Goal: Communication & Community: Answer question/provide support

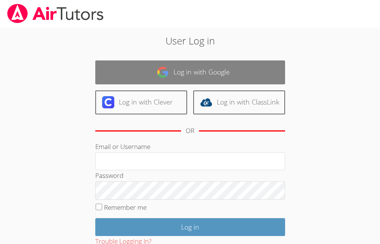
click at [184, 72] on link "Log in with Google" at bounding box center [190, 72] width 190 height 24
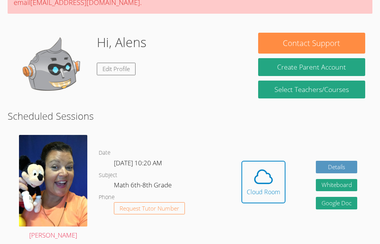
scroll to position [118, 0]
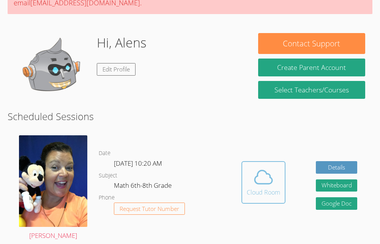
click at [265, 185] on icon at bounding box center [263, 176] width 21 height 21
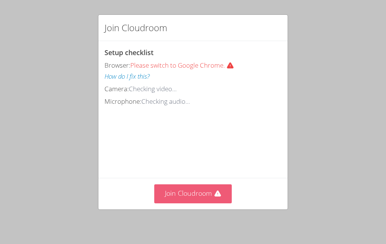
click at [205, 193] on button "Join Cloudroom" at bounding box center [193, 193] width 78 height 19
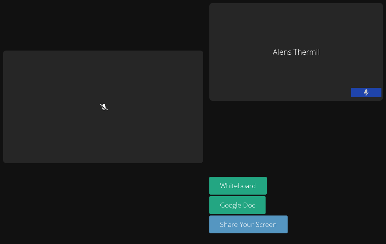
click at [359, 95] on aside "Alens Thermil Whiteboard Google Doc Share Your Screen" at bounding box center [296, 122] width 180 height 244
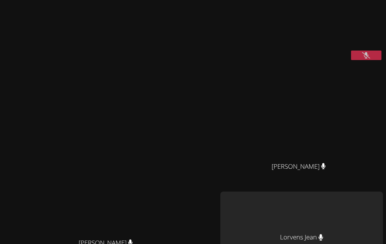
click at [366, 60] on button at bounding box center [366, 55] width 30 height 9
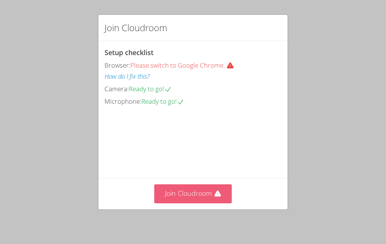
click at [187, 196] on button "Join Cloudroom" at bounding box center [193, 193] width 78 height 19
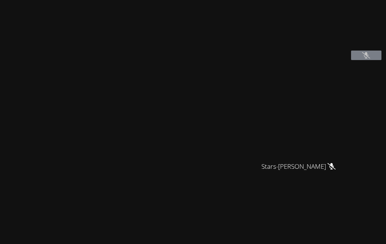
click at [362, 59] on icon at bounding box center [366, 55] width 8 height 6
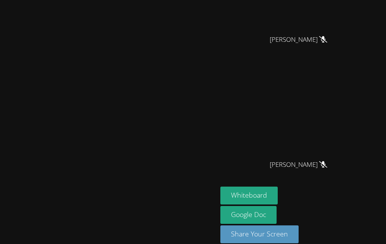
scroll to position [428, 0]
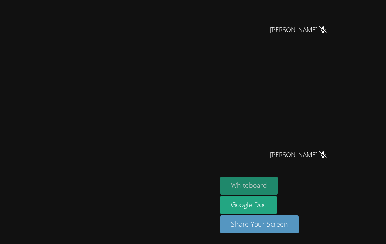
click at [232, 188] on button "Whiteboard" at bounding box center [248, 186] width 57 height 18
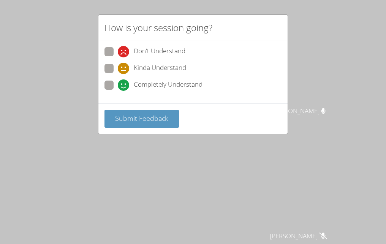
scroll to position [187, 0]
click at [93, 85] on div "How is your session going? Don't Understand Kinda Understand Completely Underst…" at bounding box center [193, 122] width 386 height 244
click at [118, 91] on span at bounding box center [118, 91] width 0 height 0
click at [118, 87] on input "Completely Understand" at bounding box center [121, 84] width 6 height 6
radio input "true"
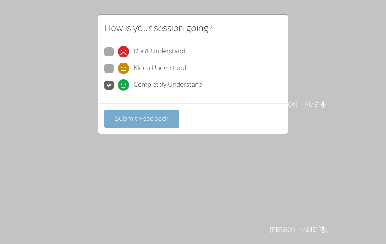
click at [132, 119] on span "Submit Feedback" at bounding box center [141, 118] width 53 height 9
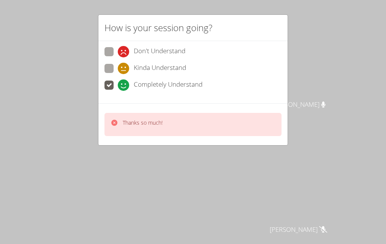
click at [152, 60] on div "Don't Understand" at bounding box center [192, 54] width 177 height 14
click at [157, 49] on span "Don't Understand" at bounding box center [160, 51] width 52 height 11
click at [124, 49] on input "Don't Understand" at bounding box center [121, 50] width 6 height 6
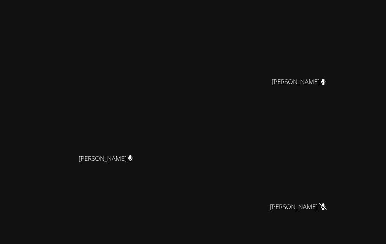
scroll to position [210, 0]
click at [176, 204] on div "Peggy Koutas Peggy Koutas" at bounding box center [108, 105] width 211 height 624
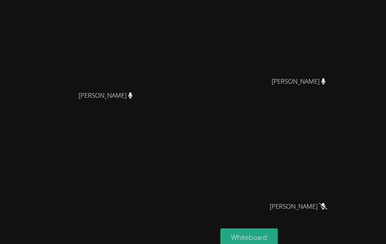
scroll to position [147, 0]
